Goal: Transaction & Acquisition: Purchase product/service

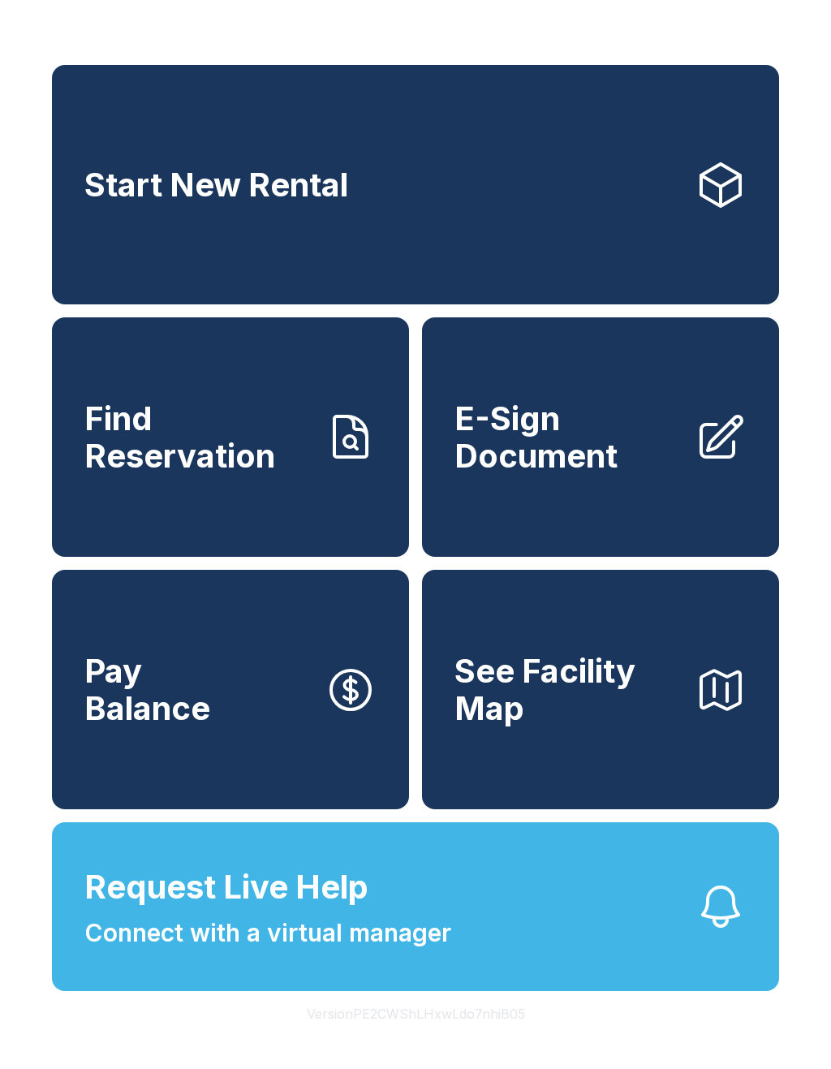
click at [480, 942] on button "Request Live Help Connect with a virtual manager" at bounding box center [415, 906] width 727 height 169
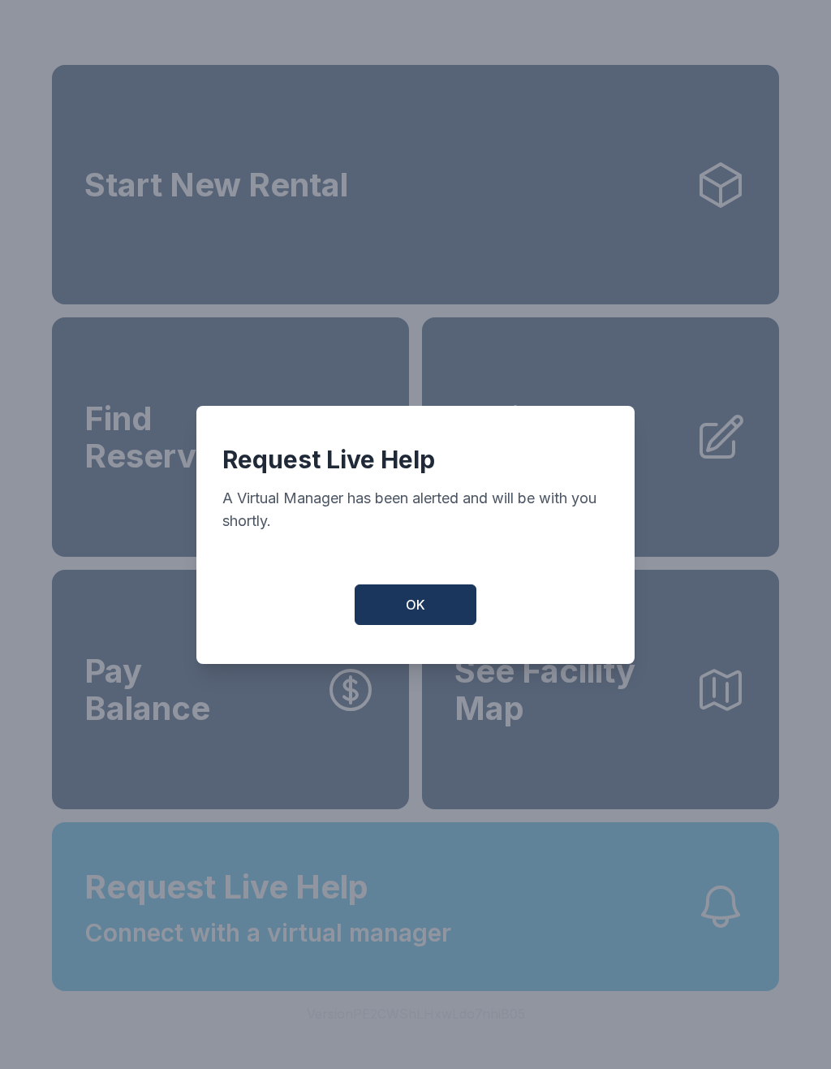
click at [403, 571] on div "Request Live Help A Virtual Manager has been alerted and will be with you short…" at bounding box center [415, 535] width 438 height 258
click at [416, 608] on span "OK" at bounding box center [415, 604] width 19 height 19
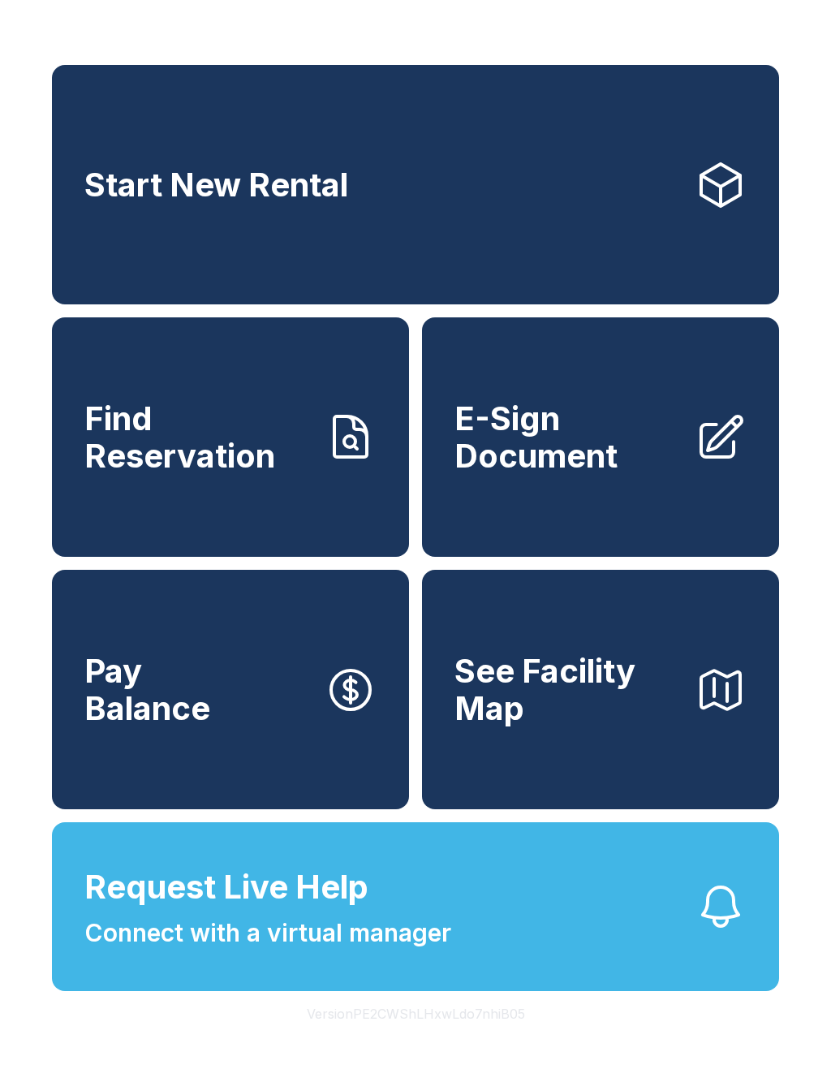
click at [698, 933] on icon "button" at bounding box center [721, 907] width 52 height 52
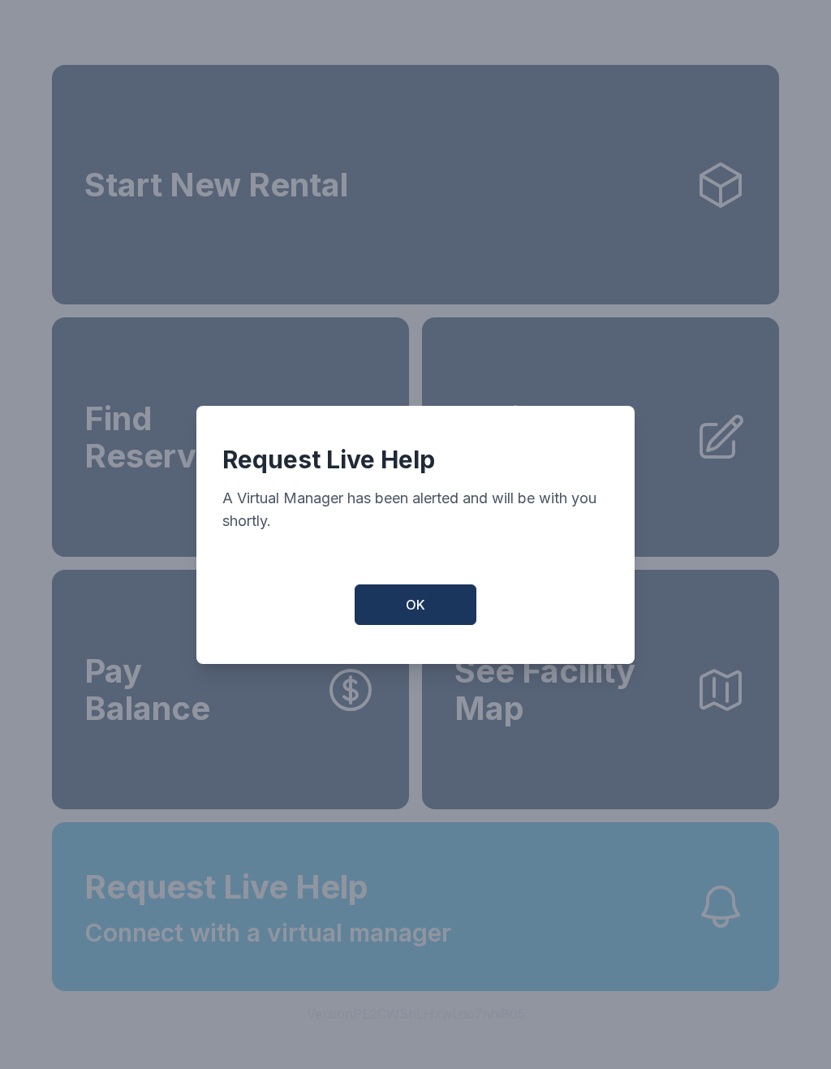
click at [423, 625] on button "OK" at bounding box center [416, 604] width 122 height 41
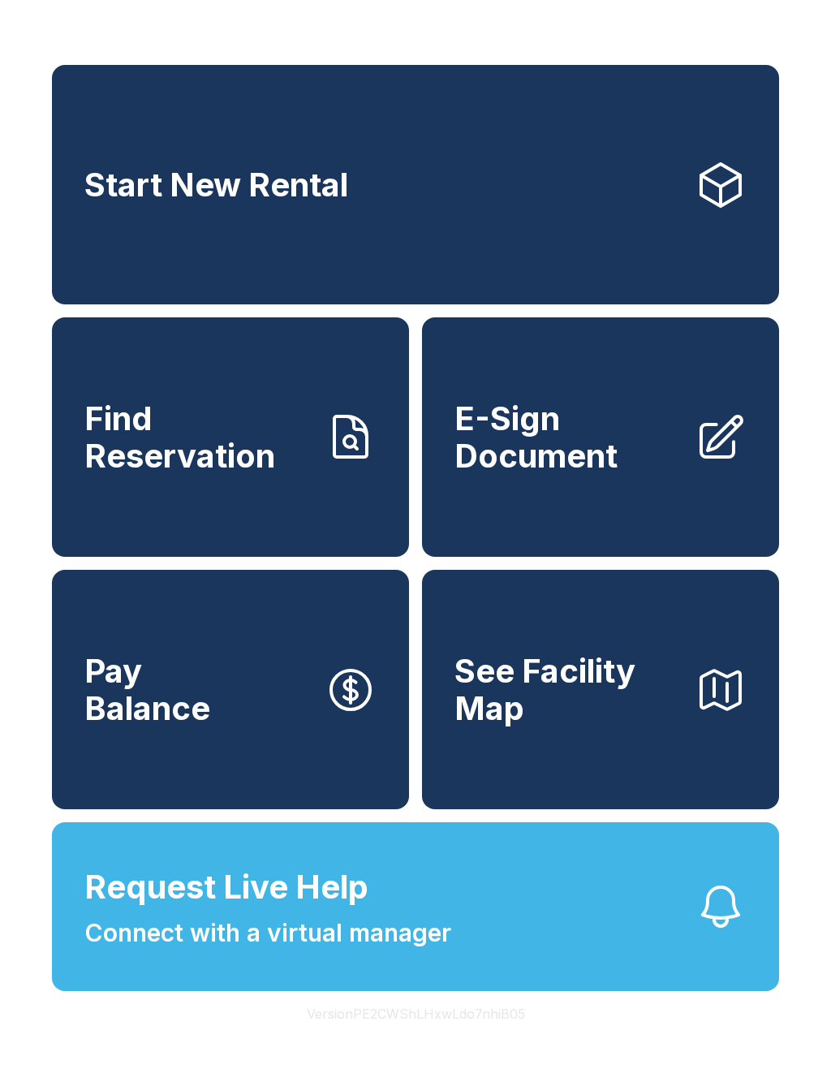
click at [594, 474] on span "E-Sign Document" at bounding box center [568, 437] width 227 height 74
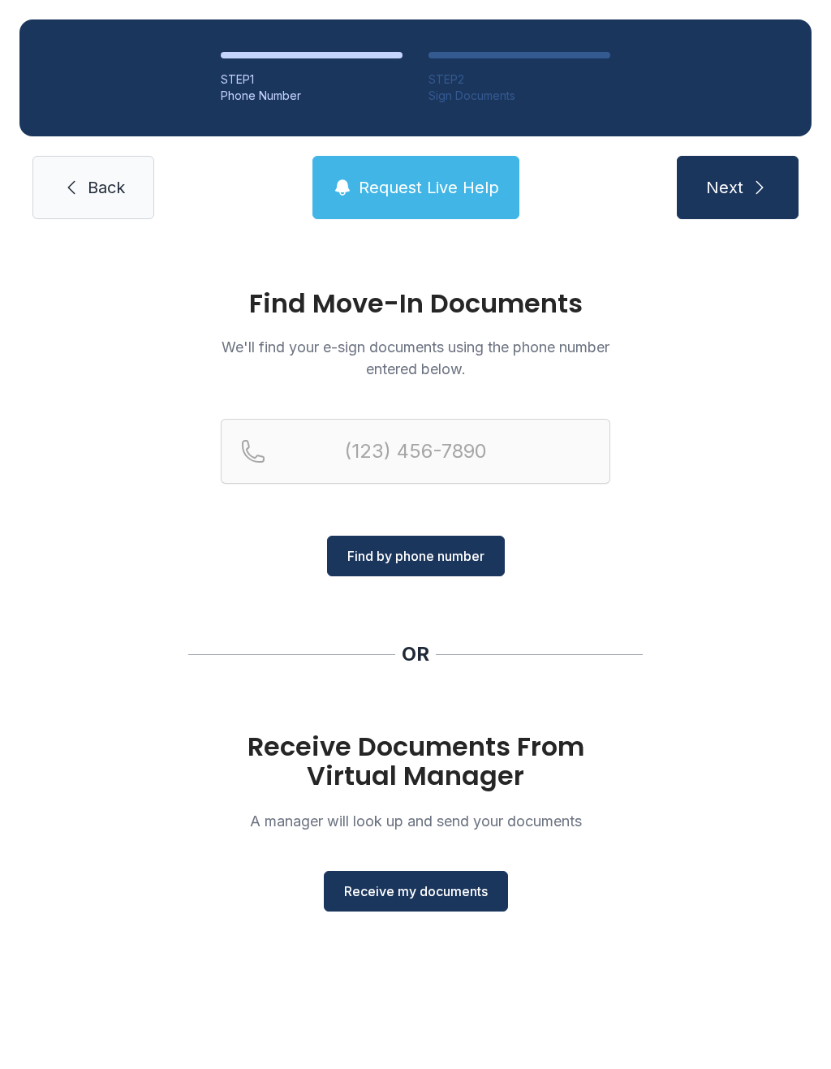
click at [439, 169] on button "Request Live Help" at bounding box center [416, 187] width 207 height 63
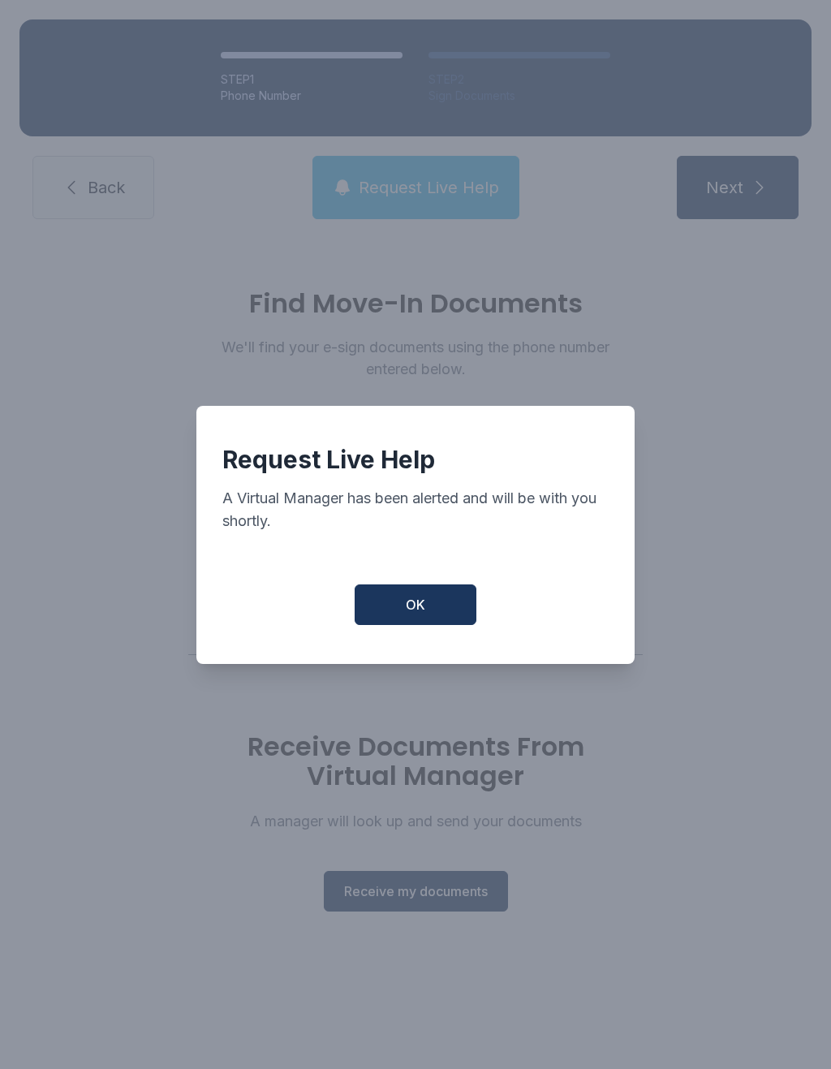
click at [457, 622] on button "OK" at bounding box center [416, 604] width 122 height 41
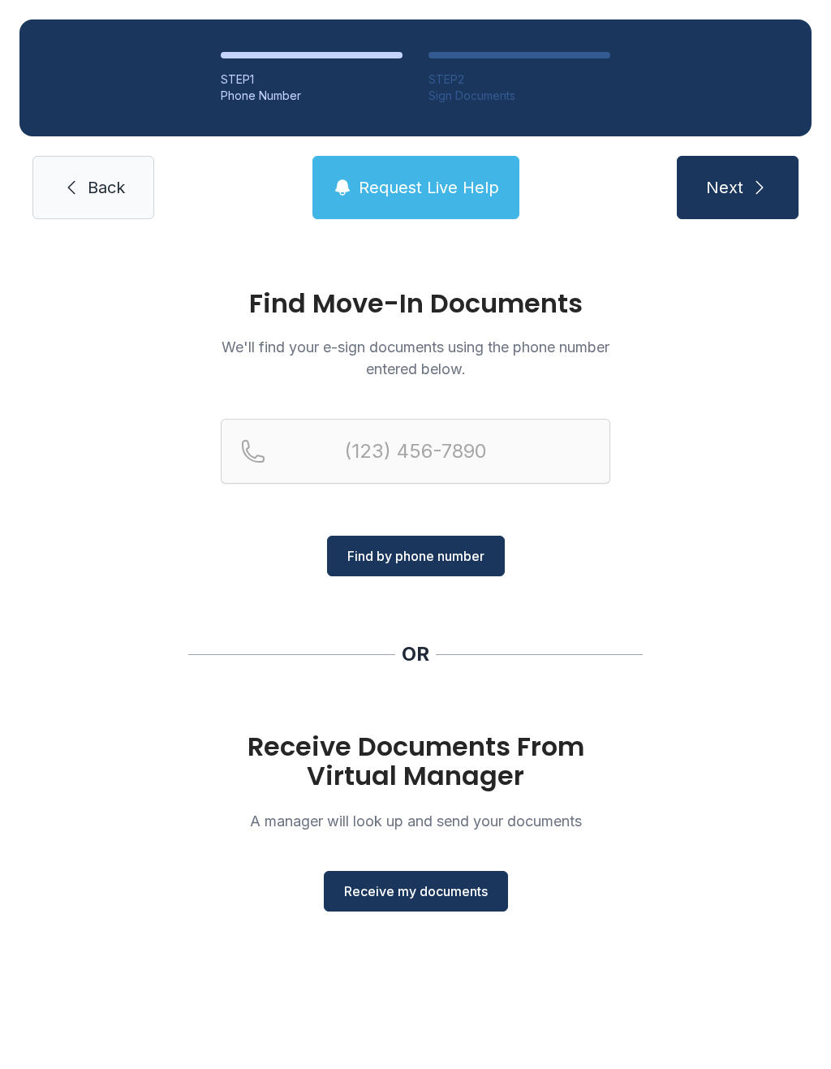
click at [93, 188] on span "Back" at bounding box center [106, 187] width 37 height 23
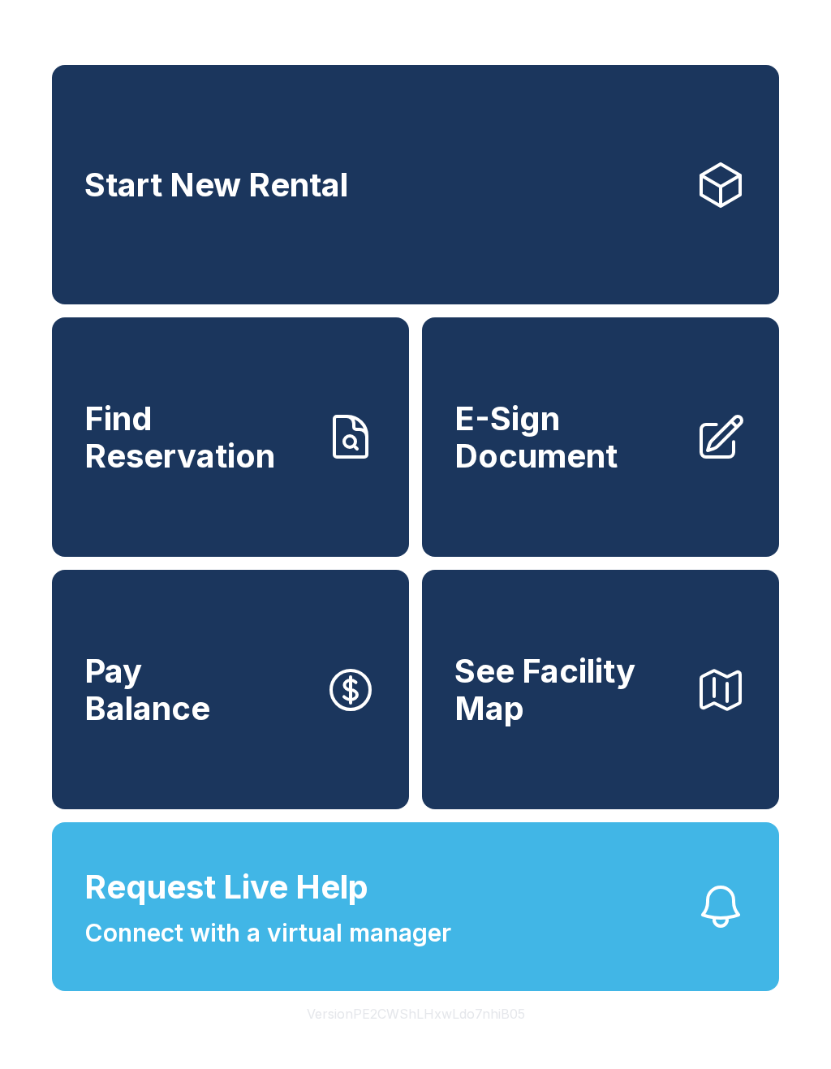
click at [474, 200] on link "Start New Rental" at bounding box center [415, 184] width 727 height 239
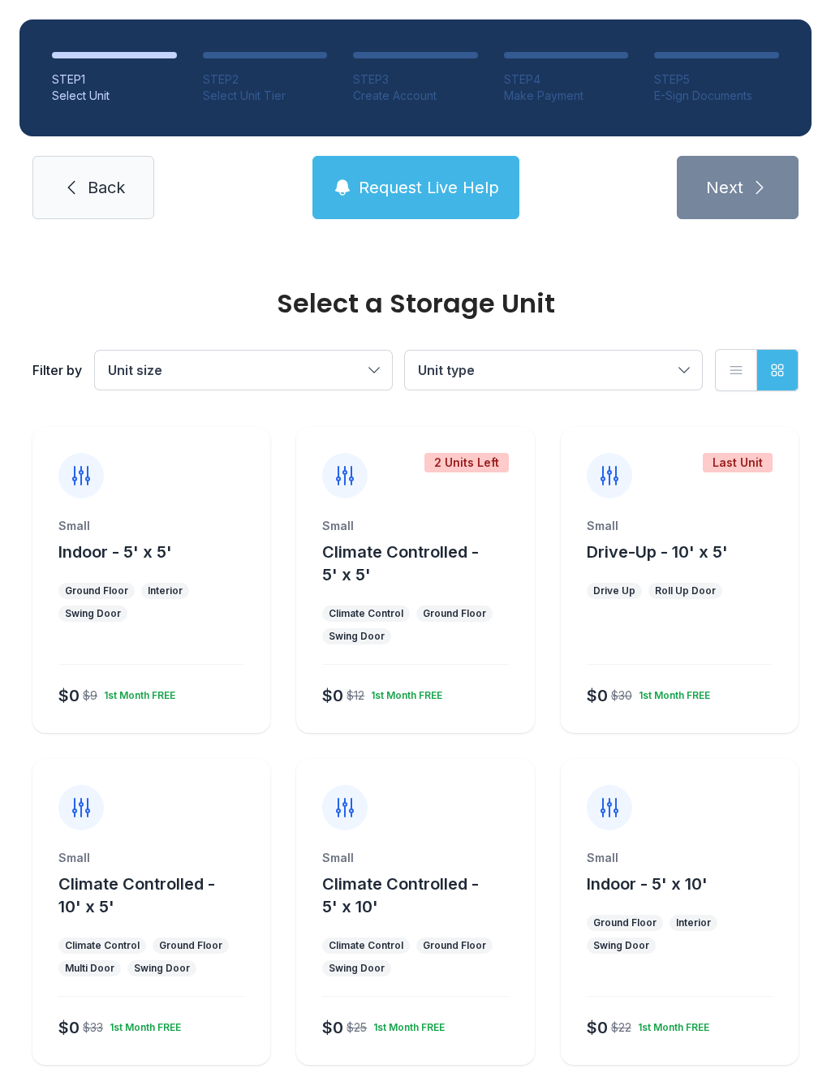
click at [393, 181] on span "Request Live Help" at bounding box center [429, 187] width 140 height 23
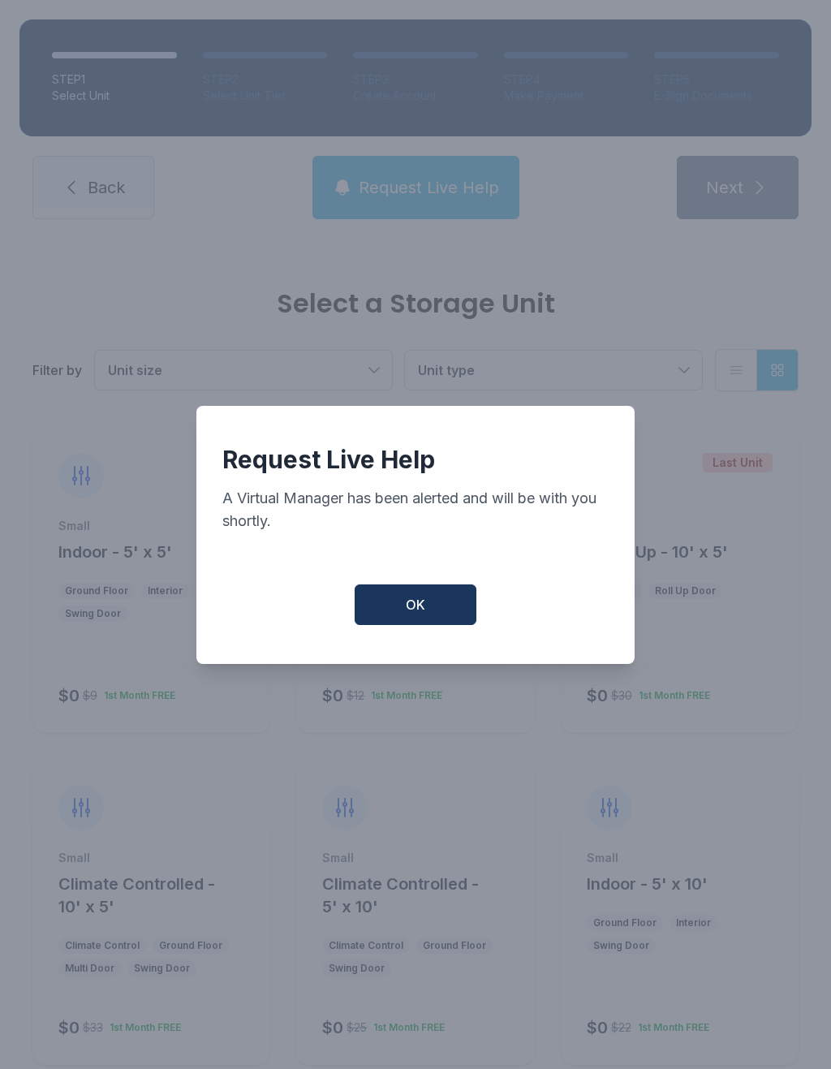
click at [428, 610] on button "OK" at bounding box center [416, 604] width 122 height 41
